Goal: Task Accomplishment & Management: Use online tool/utility

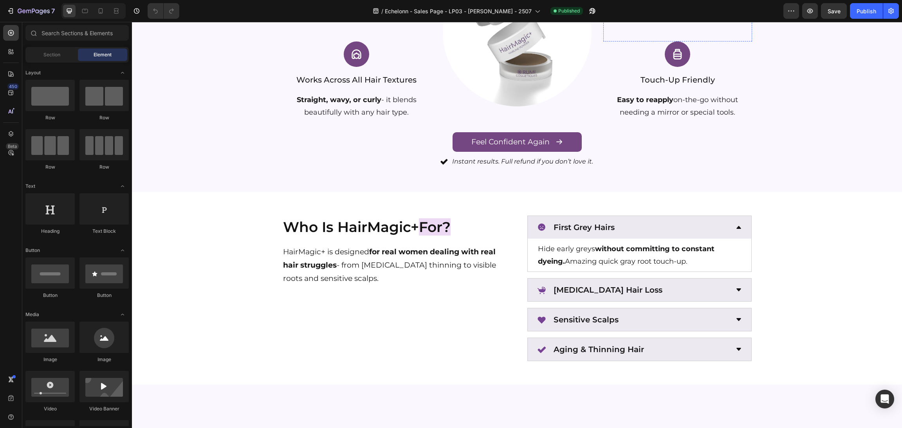
scroll to position [823, 0]
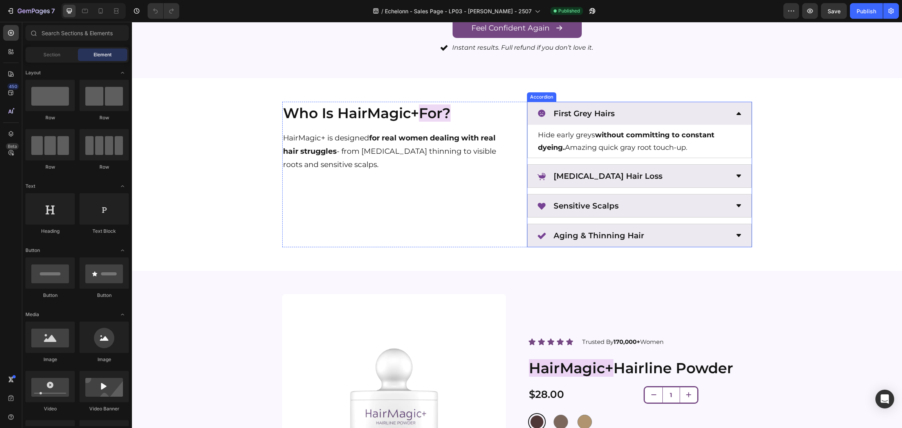
radio input "false"
click at [576, 194] on div "First Grey Hairs Hide early greys without committing to constant dyeing. Amazin…" at bounding box center [639, 175] width 225 height 146
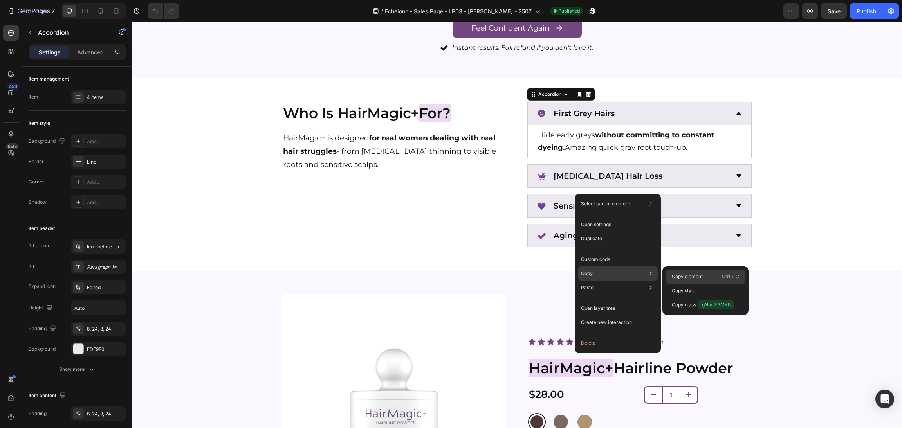
drag, startPoint x: 696, startPoint y: 273, endPoint x: 560, endPoint y: 246, distance: 138.1
click at [696, 284] on div "Copy element Ctrl + C" at bounding box center [706, 291] width 80 height 14
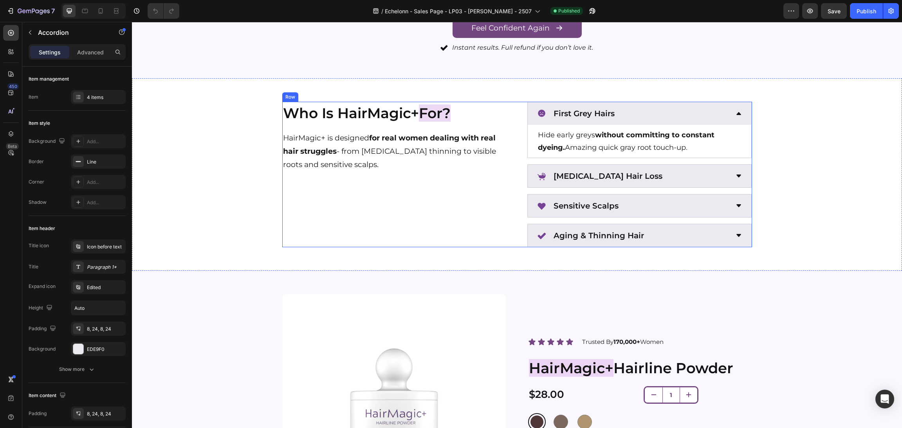
click at [504, 196] on div "Who Is HairMagic+ For? Heading HairMagic+ is designed for real women dealing wi…" at bounding box center [517, 175] width 470 height 146
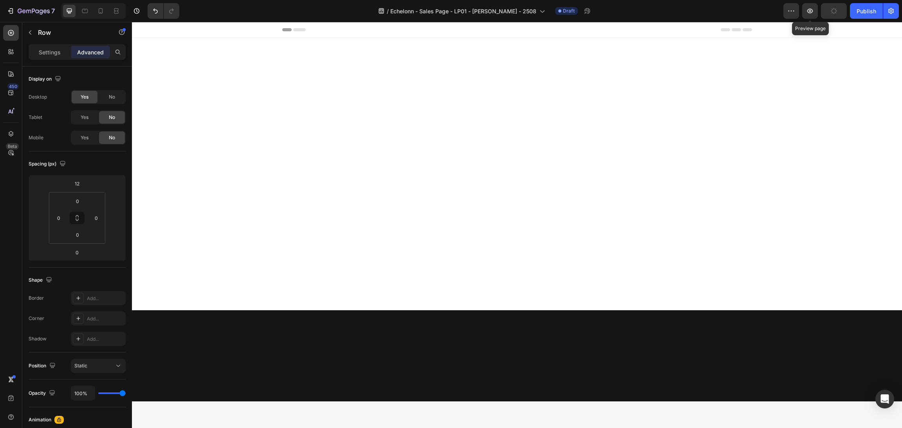
scroll to position [940, 0]
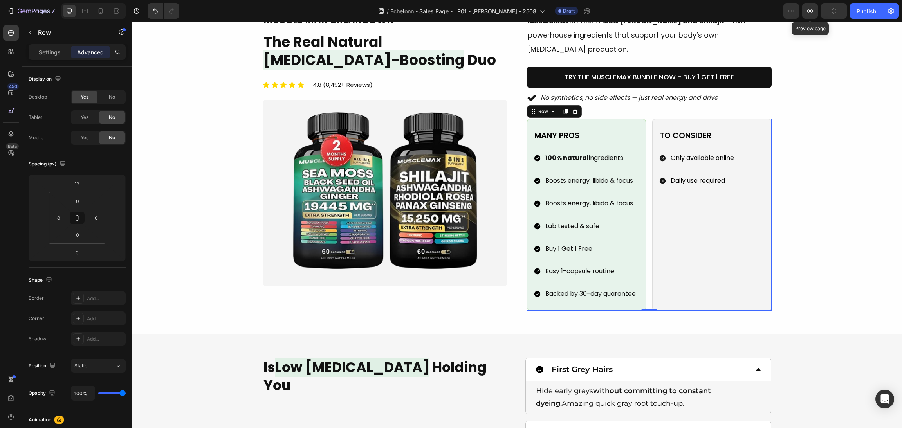
click at [809, 13] on icon "button" at bounding box center [810, 11] width 8 height 8
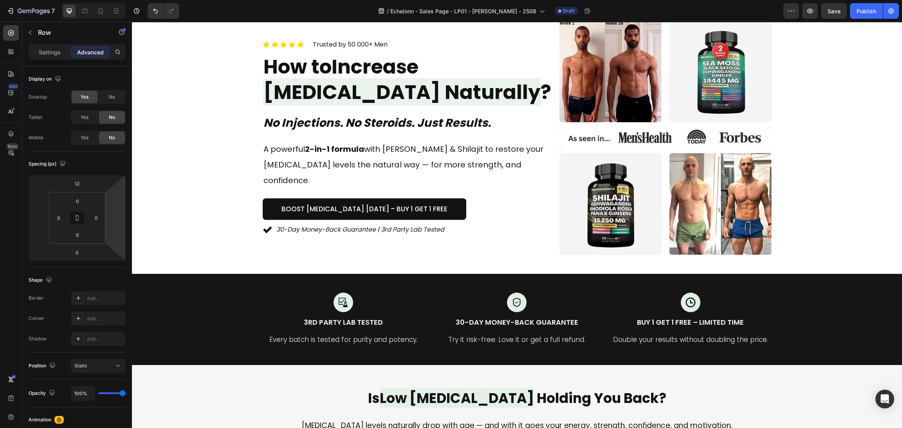
scroll to position [0, 0]
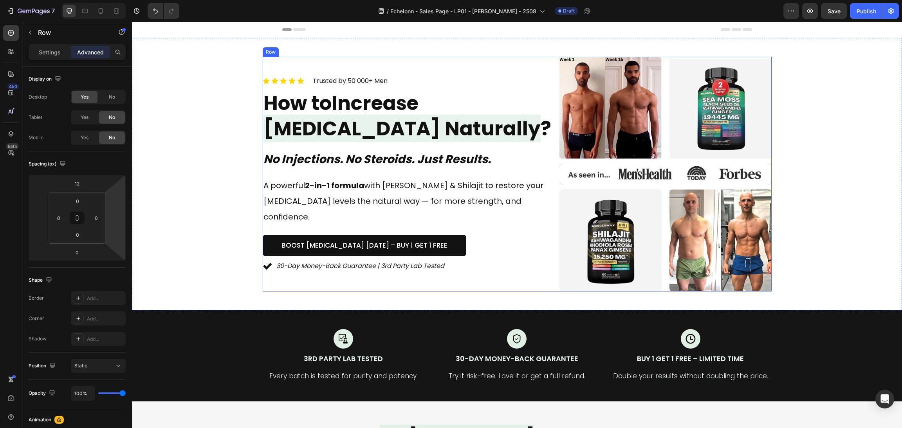
click at [471, 179] on div "Icon Icon Icon Icon Icon Icon List Trusted by 50 000+ Men Text block Row How to…" at bounding box center [411, 174] width 297 height 235
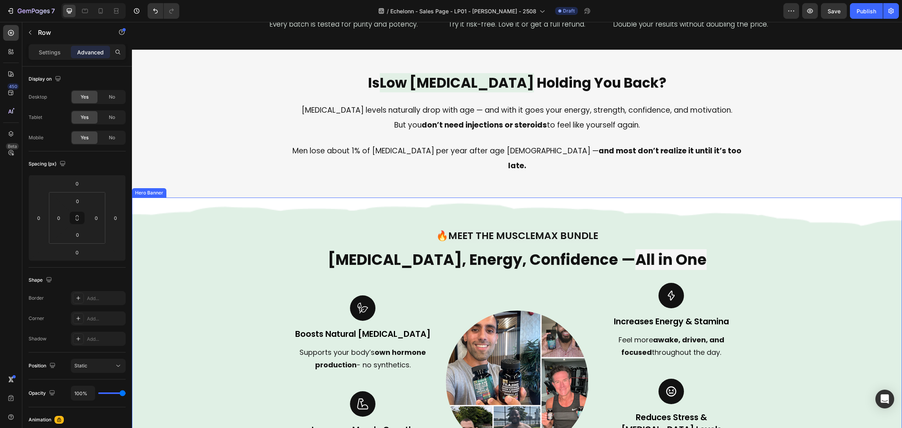
scroll to position [411, 0]
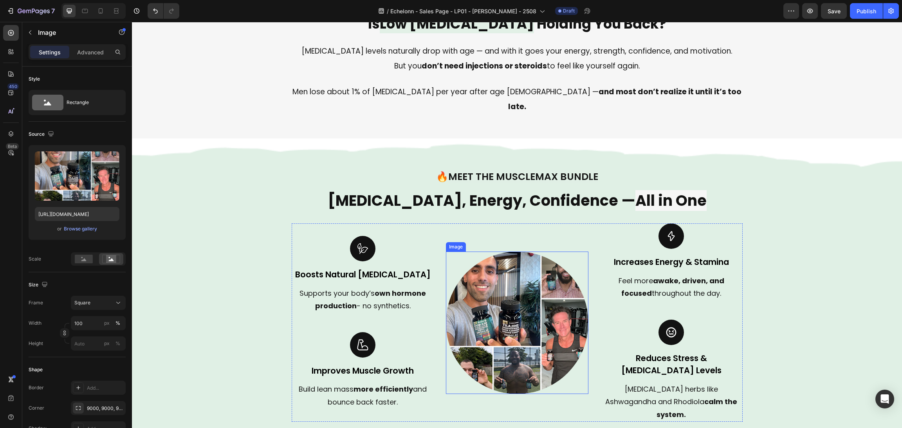
click at [447, 347] on div at bounding box center [517, 323] width 143 height 143
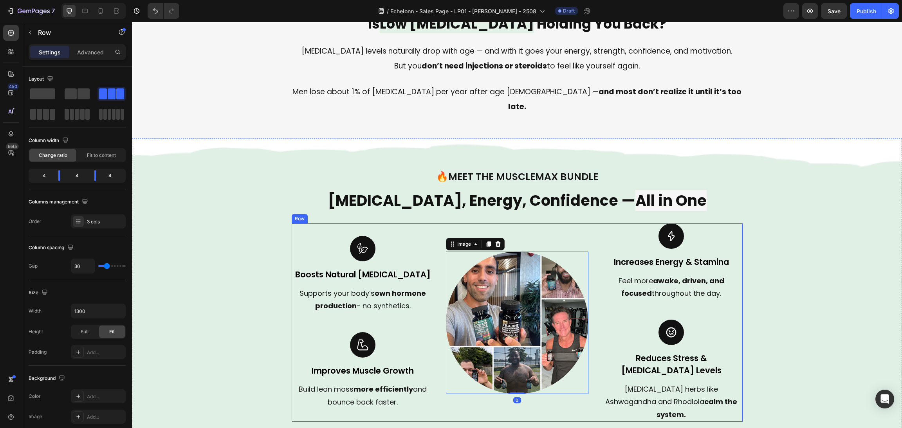
click at [431, 356] on div "Image Boosts Natural [MEDICAL_DATA] Text block Supports your body’s own hormone…" at bounding box center [517, 323] width 451 height 199
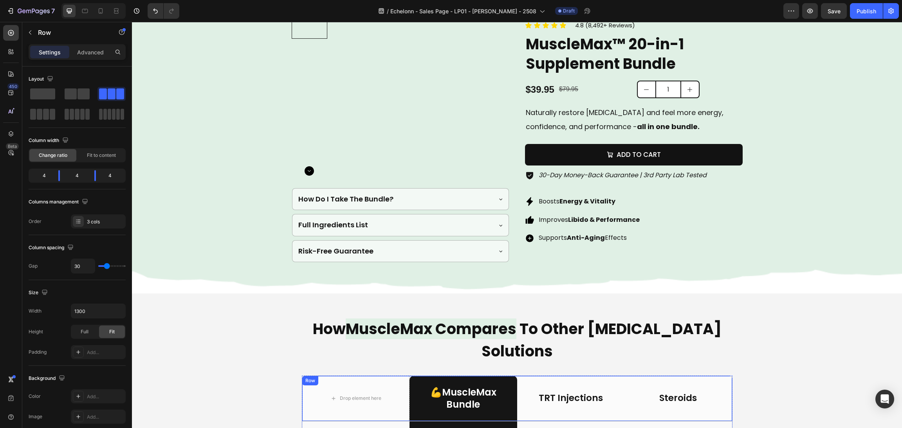
scroll to position [1410, 0]
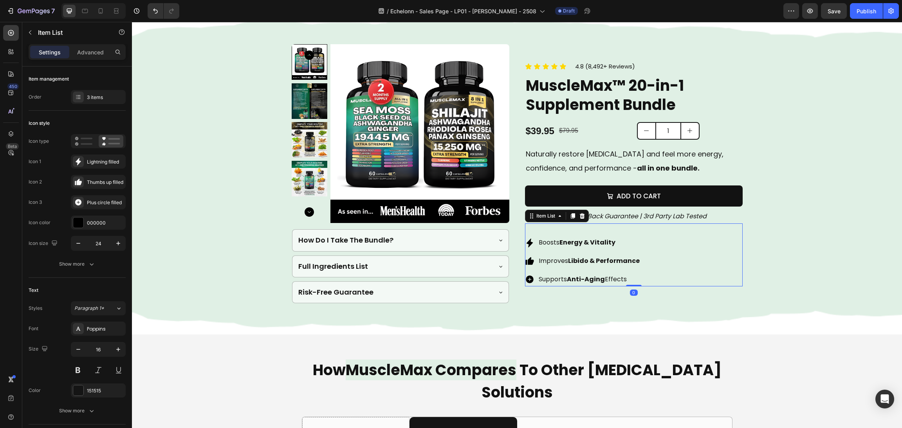
click at [525, 221] on div "Item List" at bounding box center [557, 216] width 64 height 13
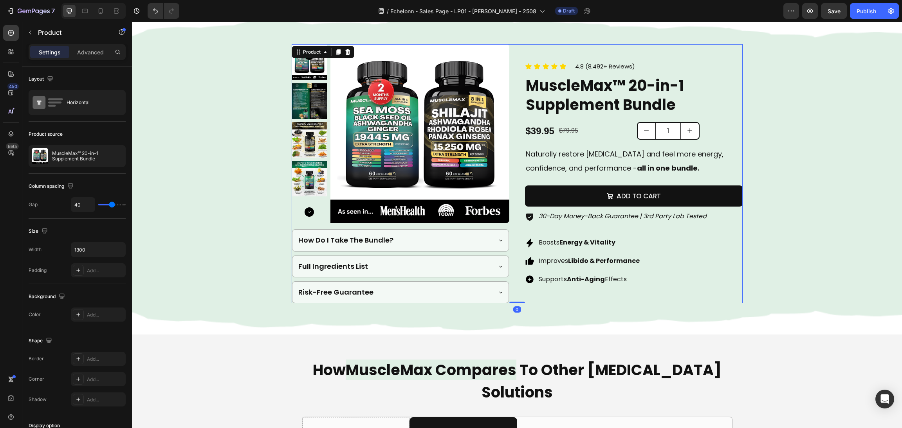
click at [509, 215] on div "Product Images How Do I Take The Bundle? Full Ingredients List Risk-Free Guaran…" at bounding box center [517, 173] width 451 height 259
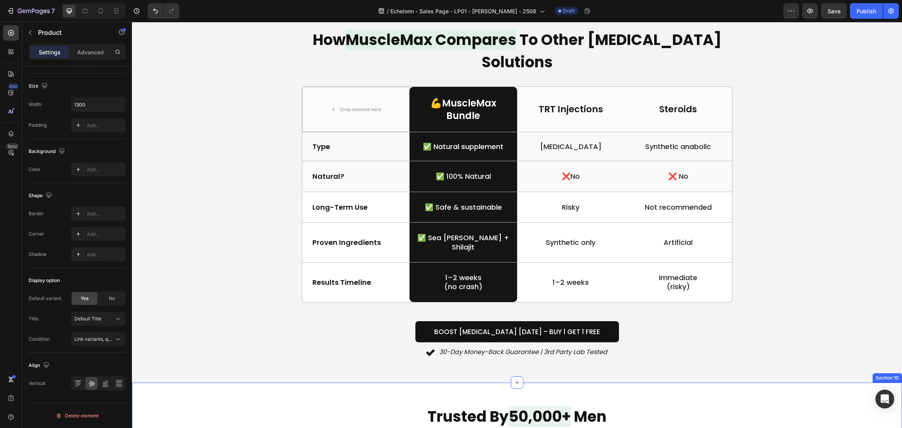
scroll to position [1645, 0]
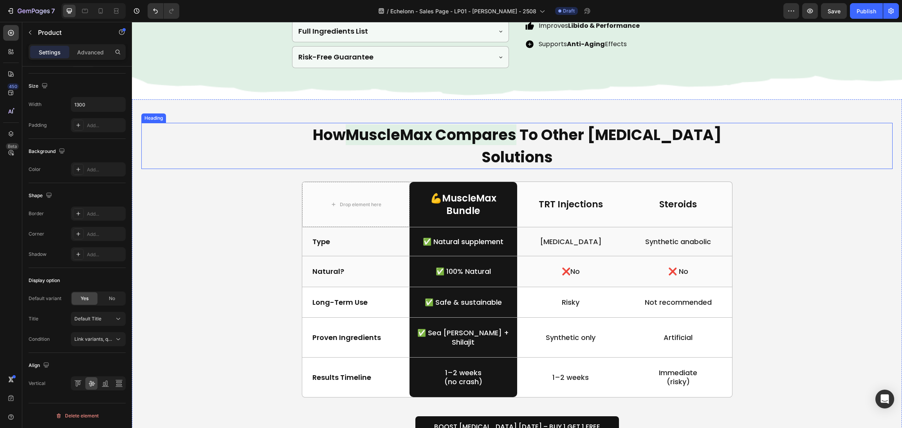
click at [564, 146] on h2 "How MuscleMax Compares To Other [MEDICAL_DATA] Solutions" at bounding box center [517, 146] width 470 height 46
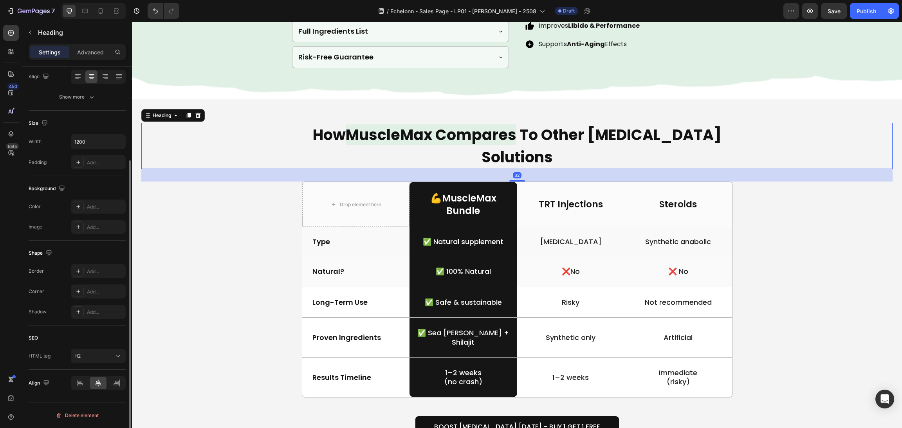
scroll to position [0, 0]
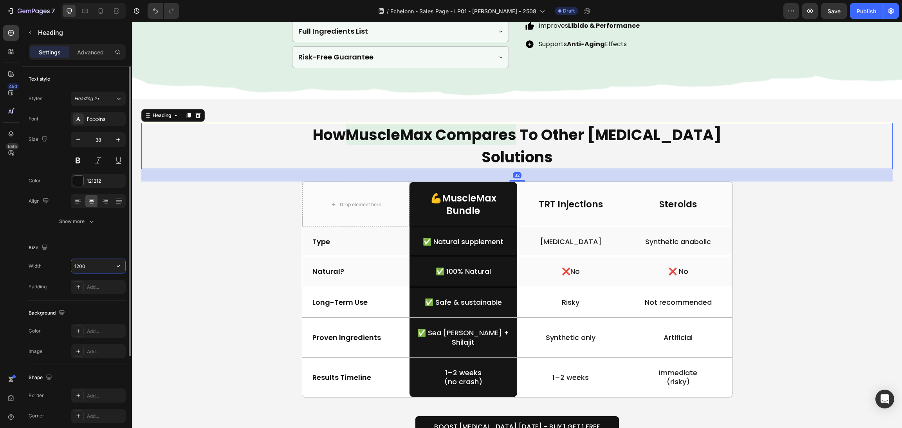
click at [79, 270] on input "1200" at bounding box center [98, 266] width 54 height 14
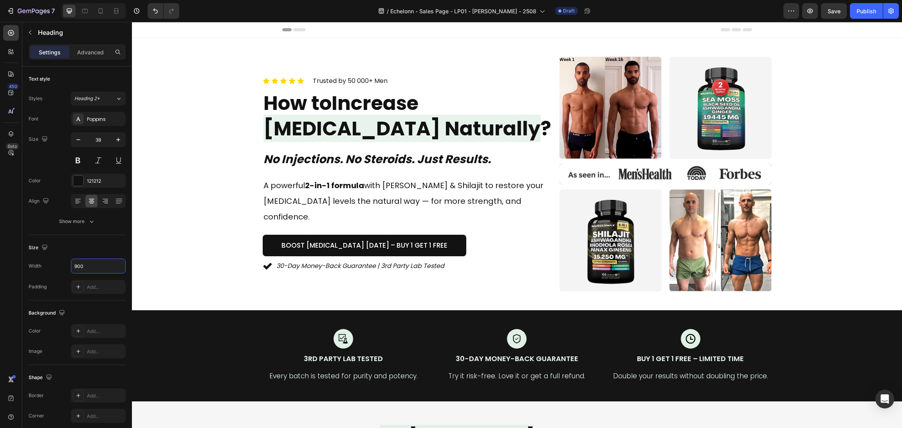
type input "900"
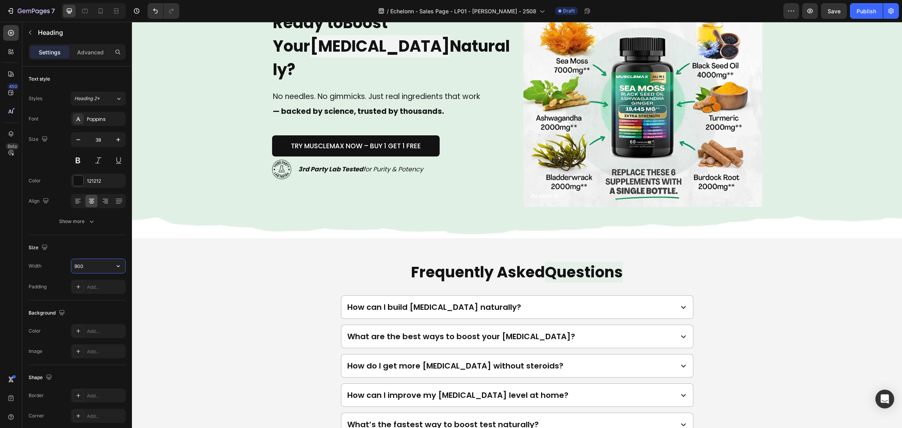
scroll to position [2789, 0]
